Goal: Task Accomplishment & Management: Complete application form

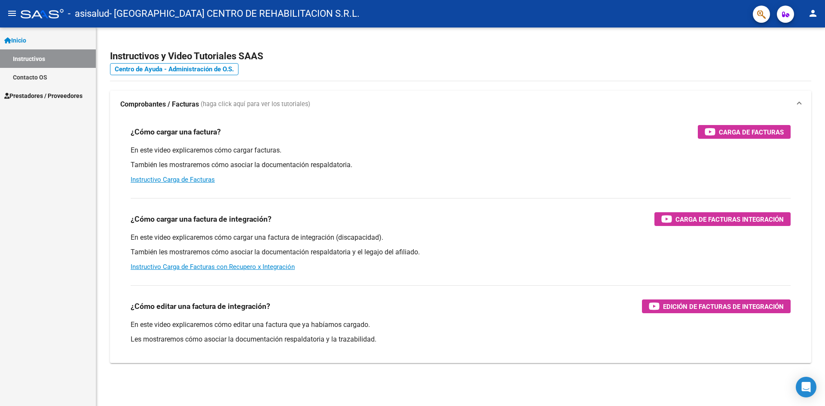
click at [48, 92] on span "Prestadores / Proveedores" at bounding box center [43, 95] width 78 height 9
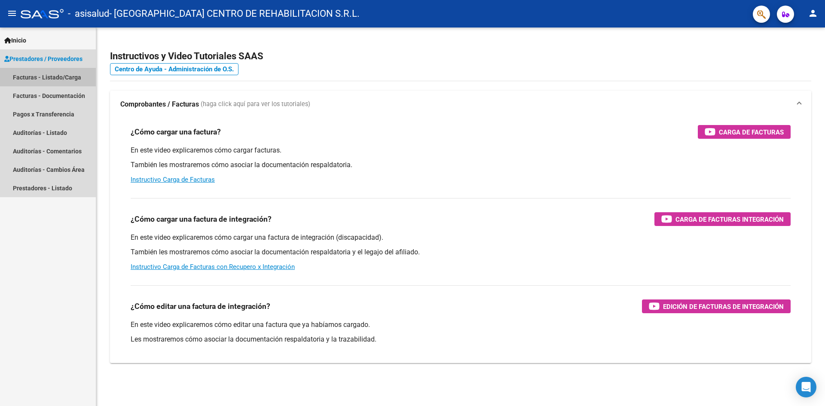
click at [52, 77] on link "Facturas - Listado/Carga" at bounding box center [48, 77] width 96 height 18
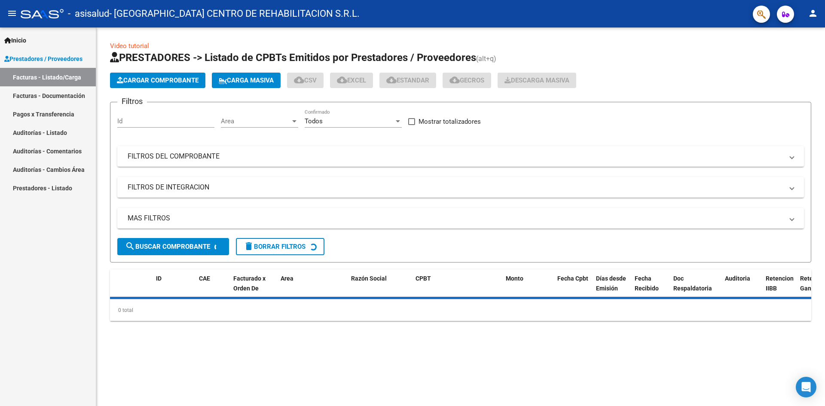
click at [164, 79] on span "Cargar Comprobante" at bounding box center [158, 80] width 82 height 8
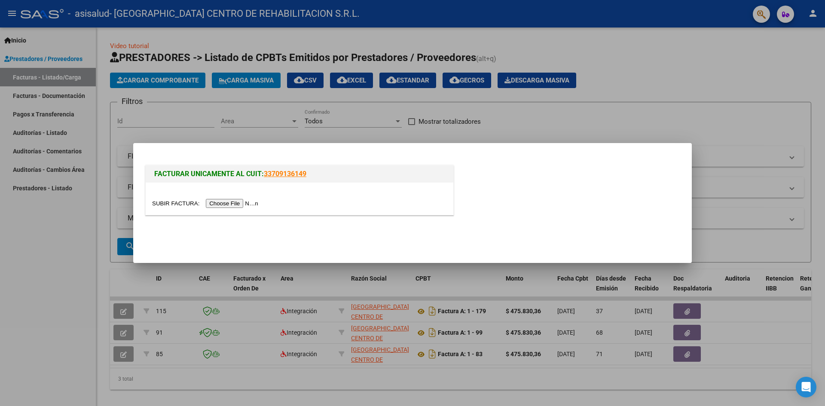
click at [222, 200] on input "file" at bounding box center [206, 203] width 109 height 9
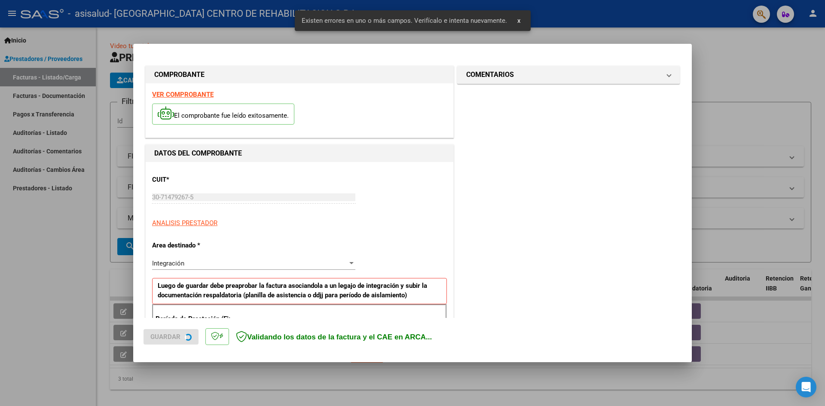
scroll to position [151, 0]
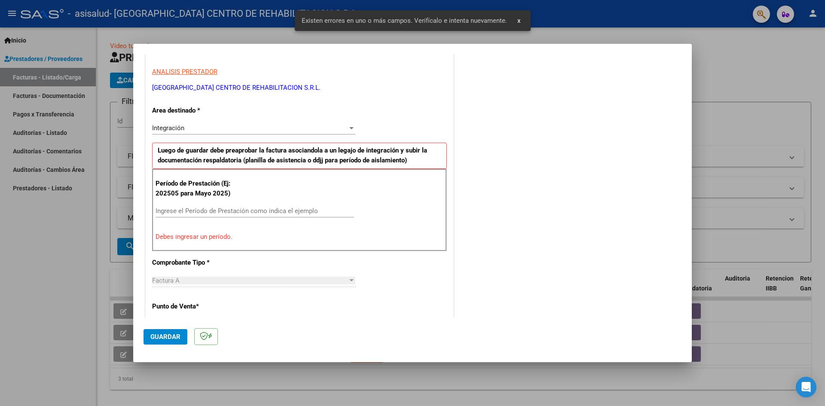
click at [207, 212] on input "Ingrese el Período de Prestación como indica el ejemplo" at bounding box center [254, 211] width 198 height 8
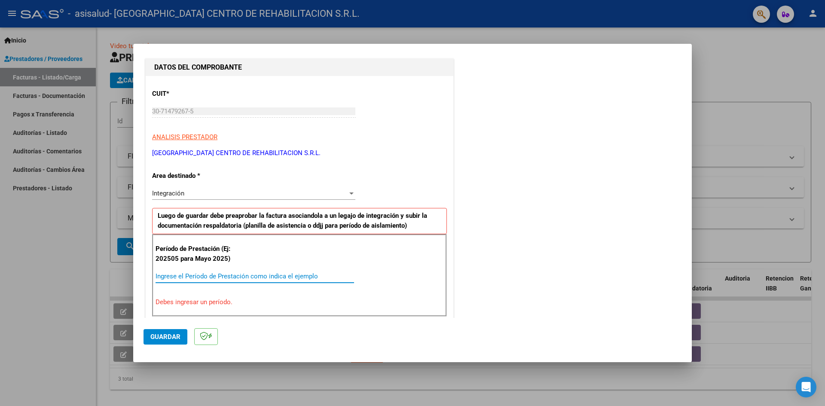
scroll to position [129, 0]
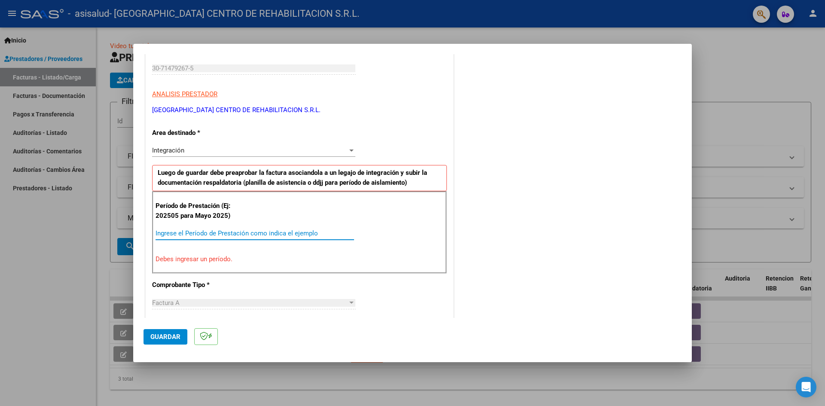
click at [233, 235] on input "Ingrese el Período de Prestación como indica el ejemplo" at bounding box center [254, 233] width 198 height 8
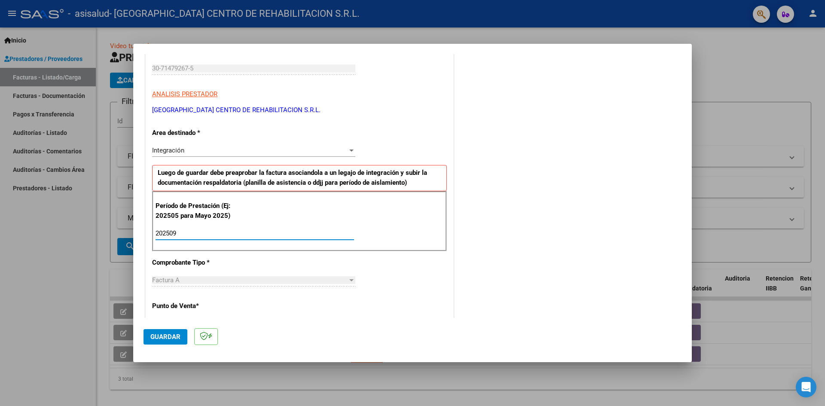
type input "202509"
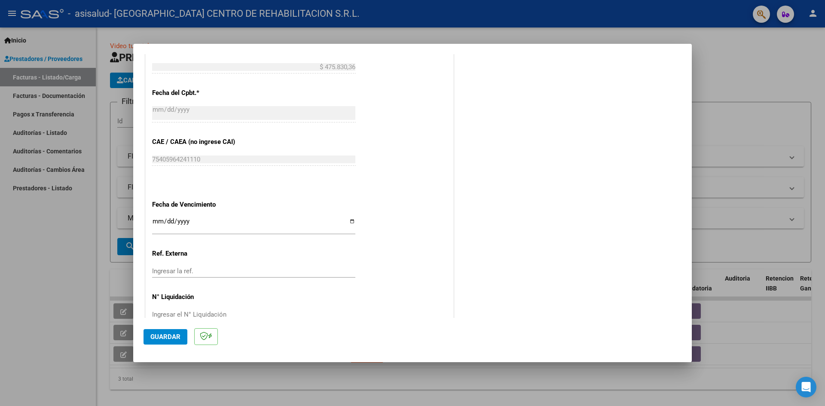
scroll to position [492, 0]
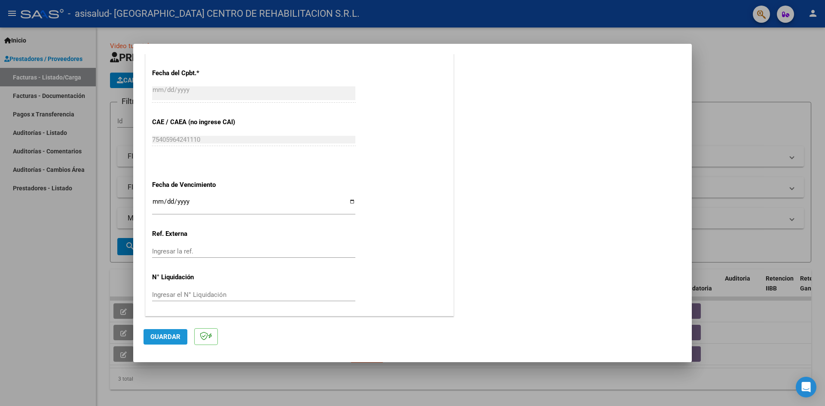
click at [159, 338] on span "Guardar" at bounding box center [165, 337] width 30 height 8
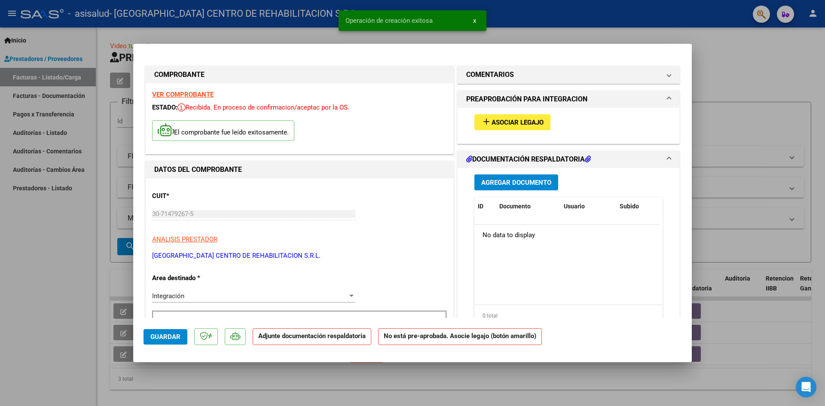
click at [494, 127] on button "add Asociar Legajo" at bounding box center [512, 122] width 76 height 16
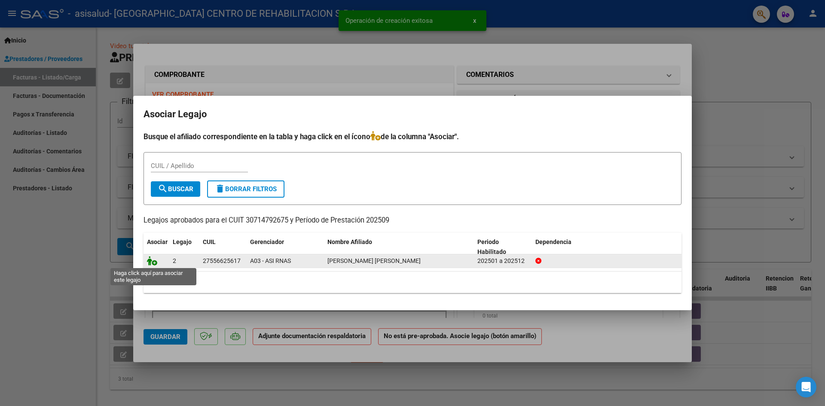
click at [153, 261] on icon at bounding box center [152, 260] width 10 height 9
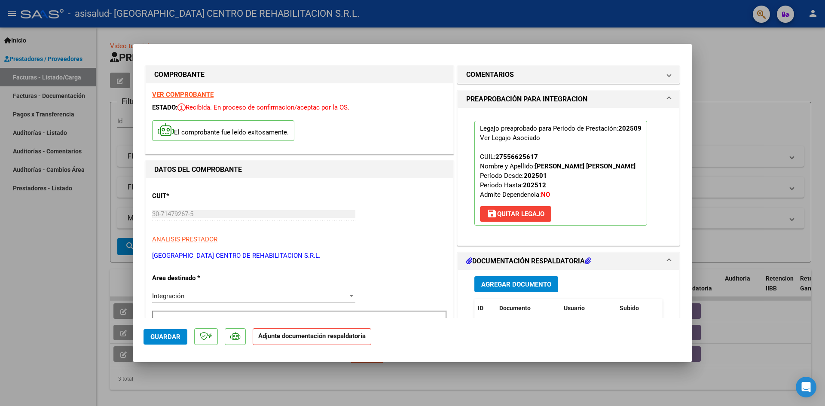
click at [508, 283] on span "Agregar Documento" at bounding box center [516, 284] width 70 height 8
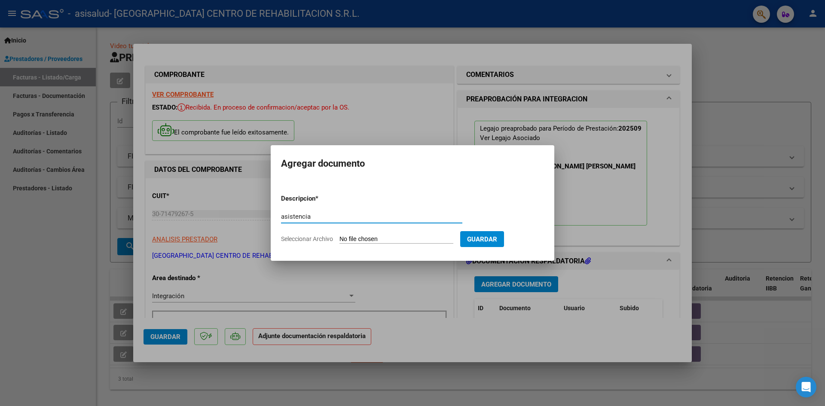
type input "asistencia"
click at [356, 235] on input "Seleccionar Archivo" at bounding box center [396, 239] width 114 height 8
type input "C:\fakepath\ASISTENCIA [PERSON_NAME] - SEPTIEMBRE 25 SAIE.pdf"
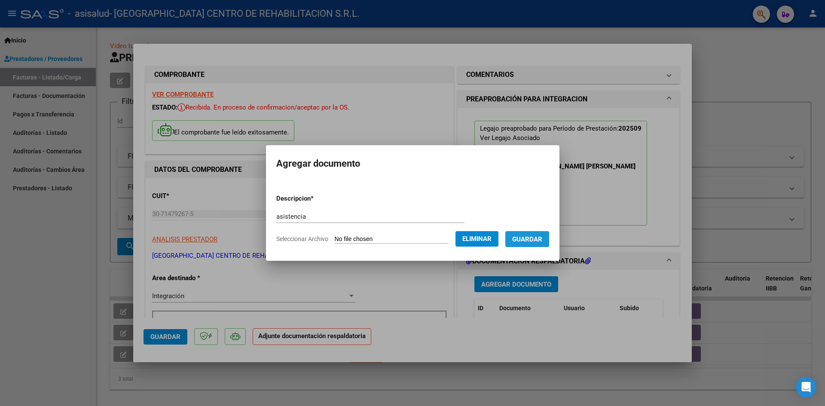
click at [523, 242] on span "Guardar" at bounding box center [527, 239] width 30 height 8
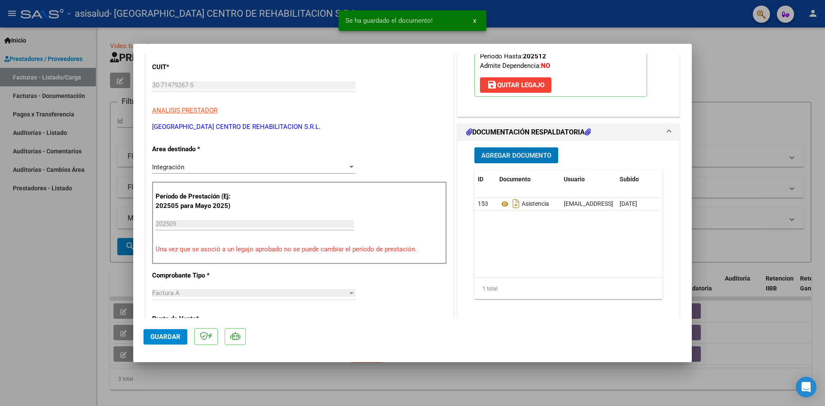
scroll to position [172, 0]
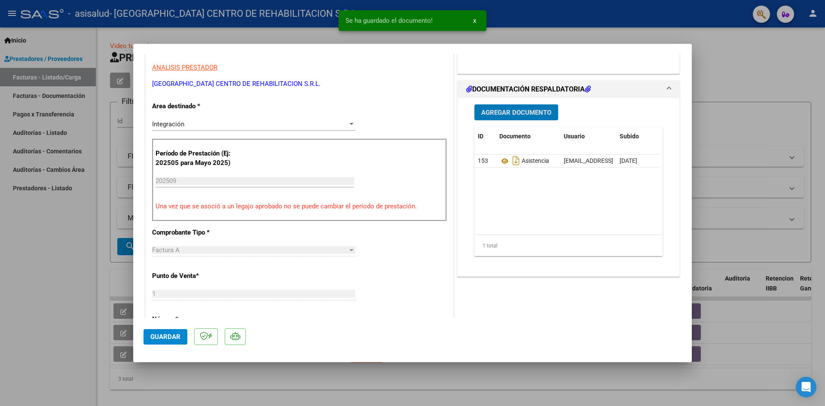
click at [162, 337] on span "Guardar" at bounding box center [165, 337] width 30 height 8
drag, startPoint x: 34, startPoint y: 272, endPoint x: 80, endPoint y: 264, distance: 47.1
click at [35, 271] on div at bounding box center [412, 203] width 825 height 406
type input "$ 0,00"
